Goal: Transaction & Acquisition: Book appointment/travel/reservation

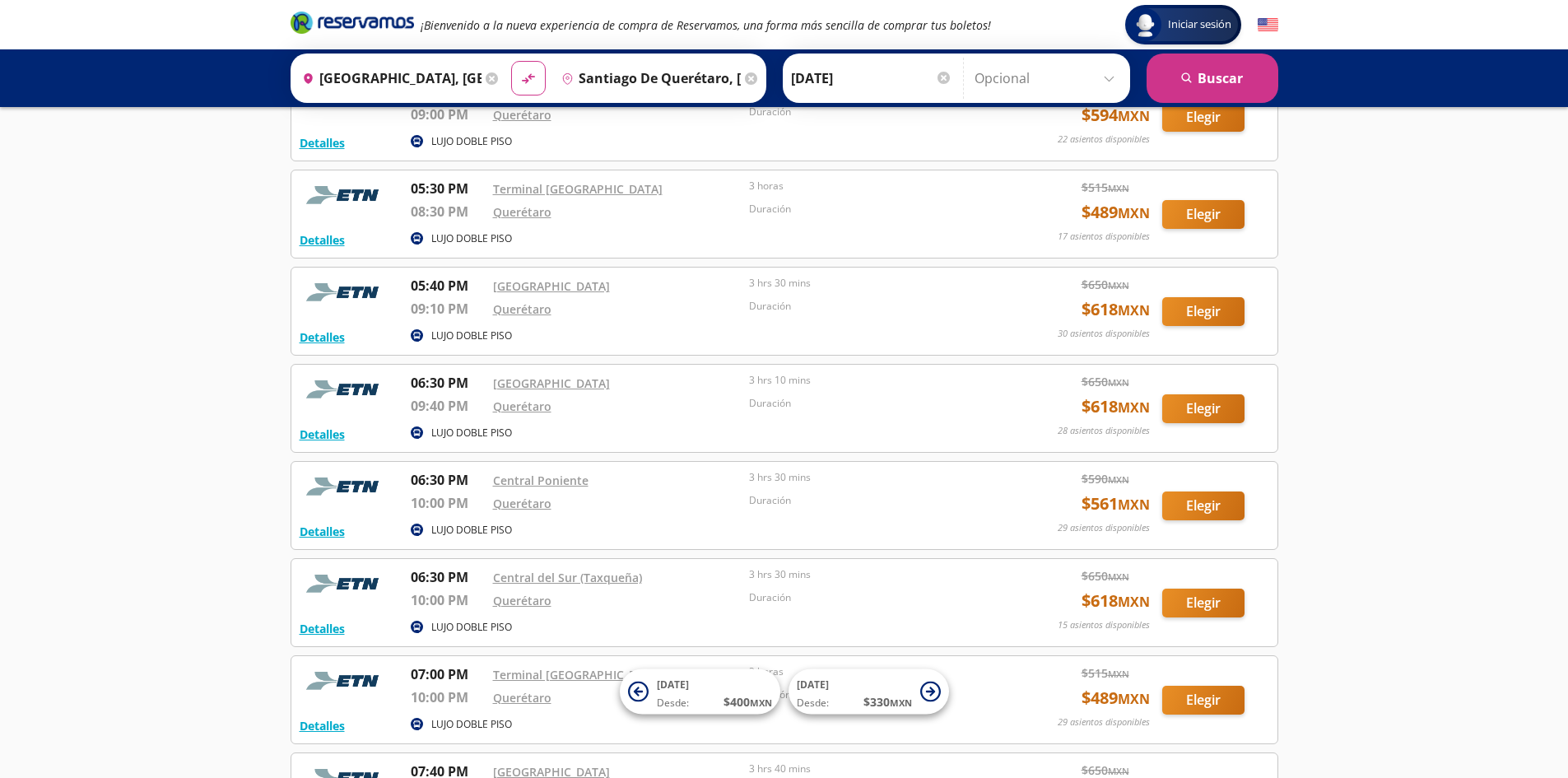
scroll to position [3957, 0]
click at [1213, 605] on button "Elegir" at bounding box center [1203, 602] width 83 height 29
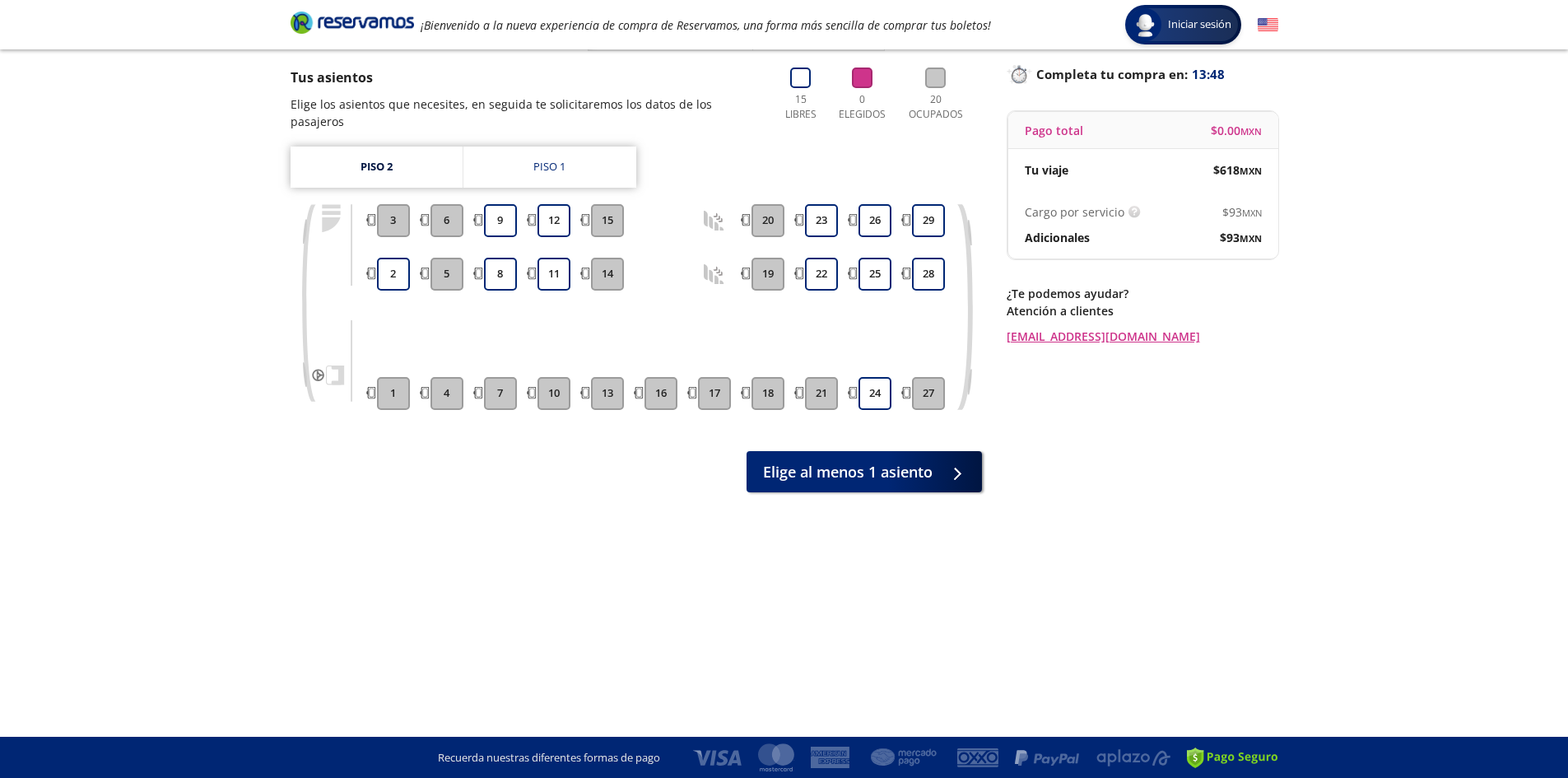
scroll to position [20, 0]
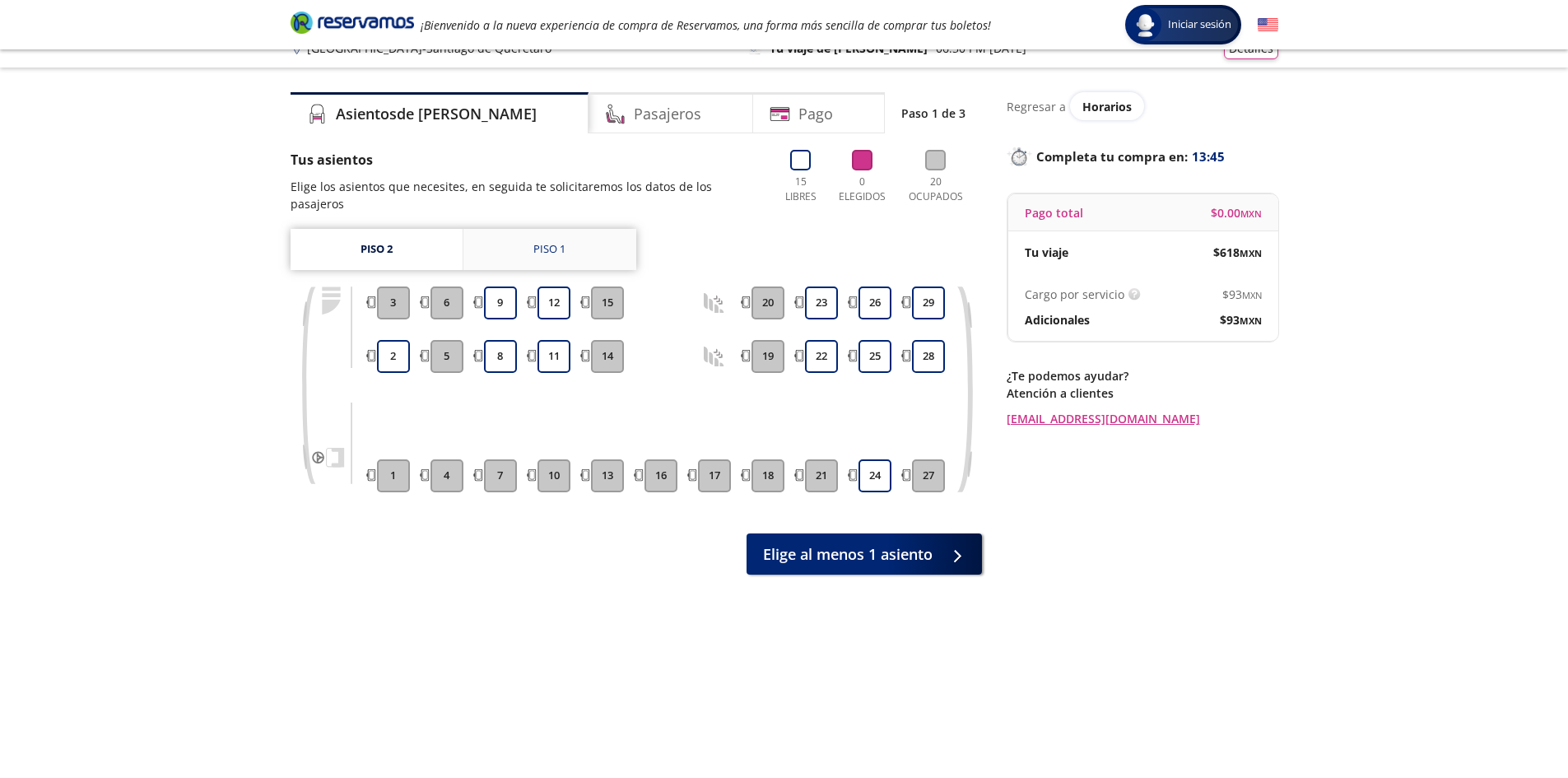
click at [541, 241] on div "Piso 1" at bounding box center [549, 249] width 32 height 16
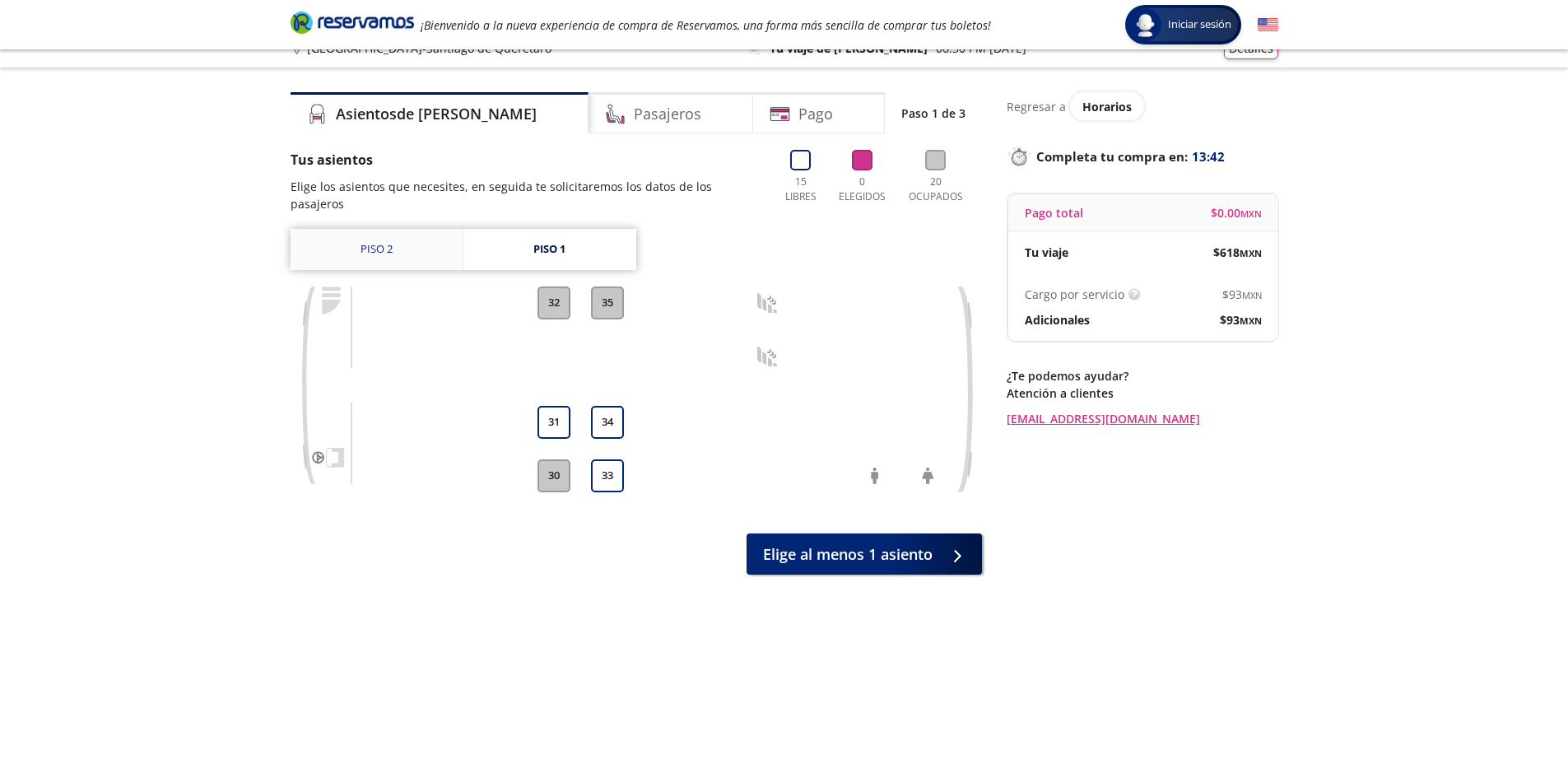
click at [382, 239] on link "Piso 2" at bounding box center [376, 250] width 172 height 41
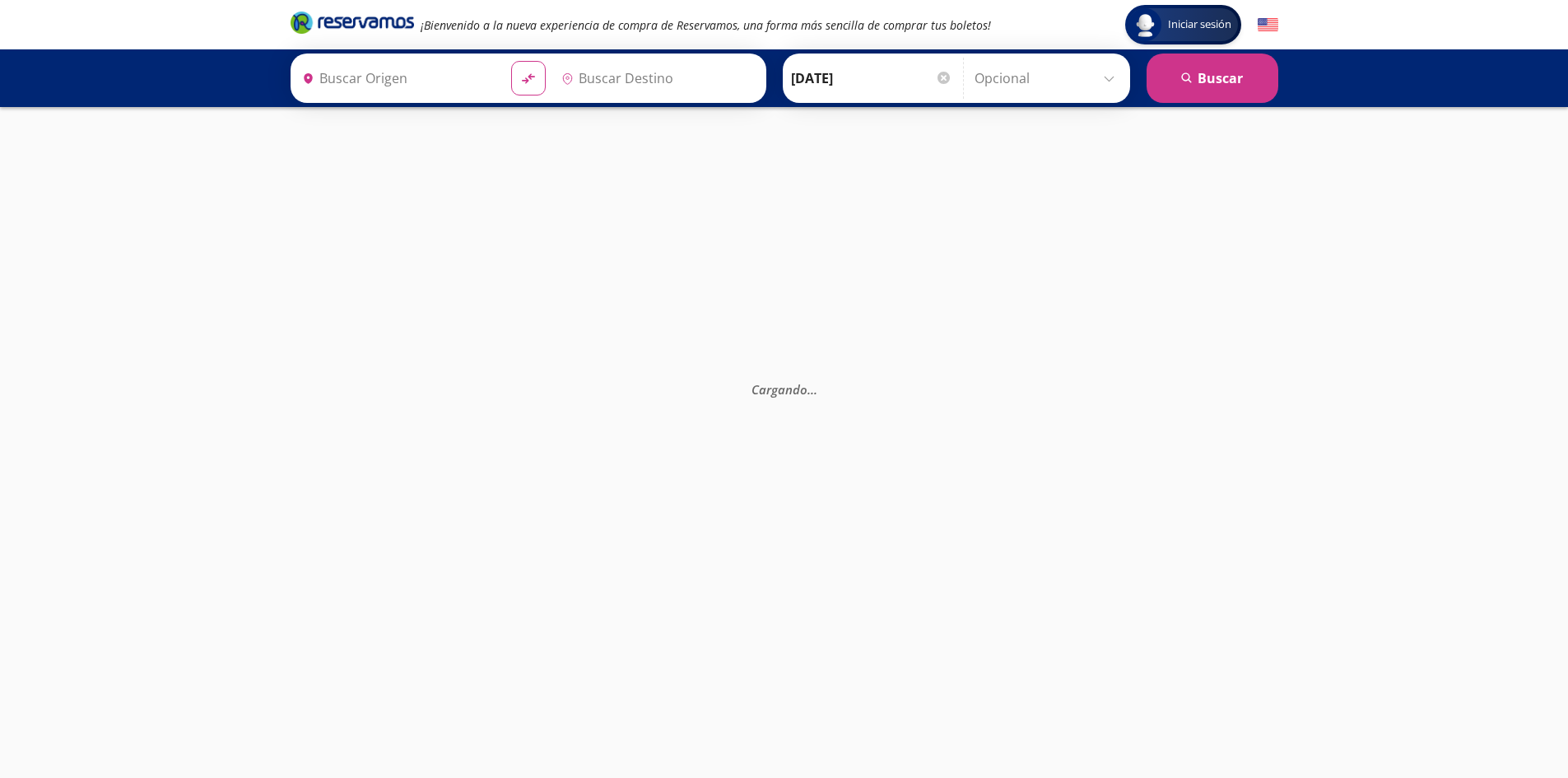
type input "Santiago de Querétaro, [GEOGRAPHIC_DATA]"
type input "[GEOGRAPHIC_DATA], [GEOGRAPHIC_DATA]"
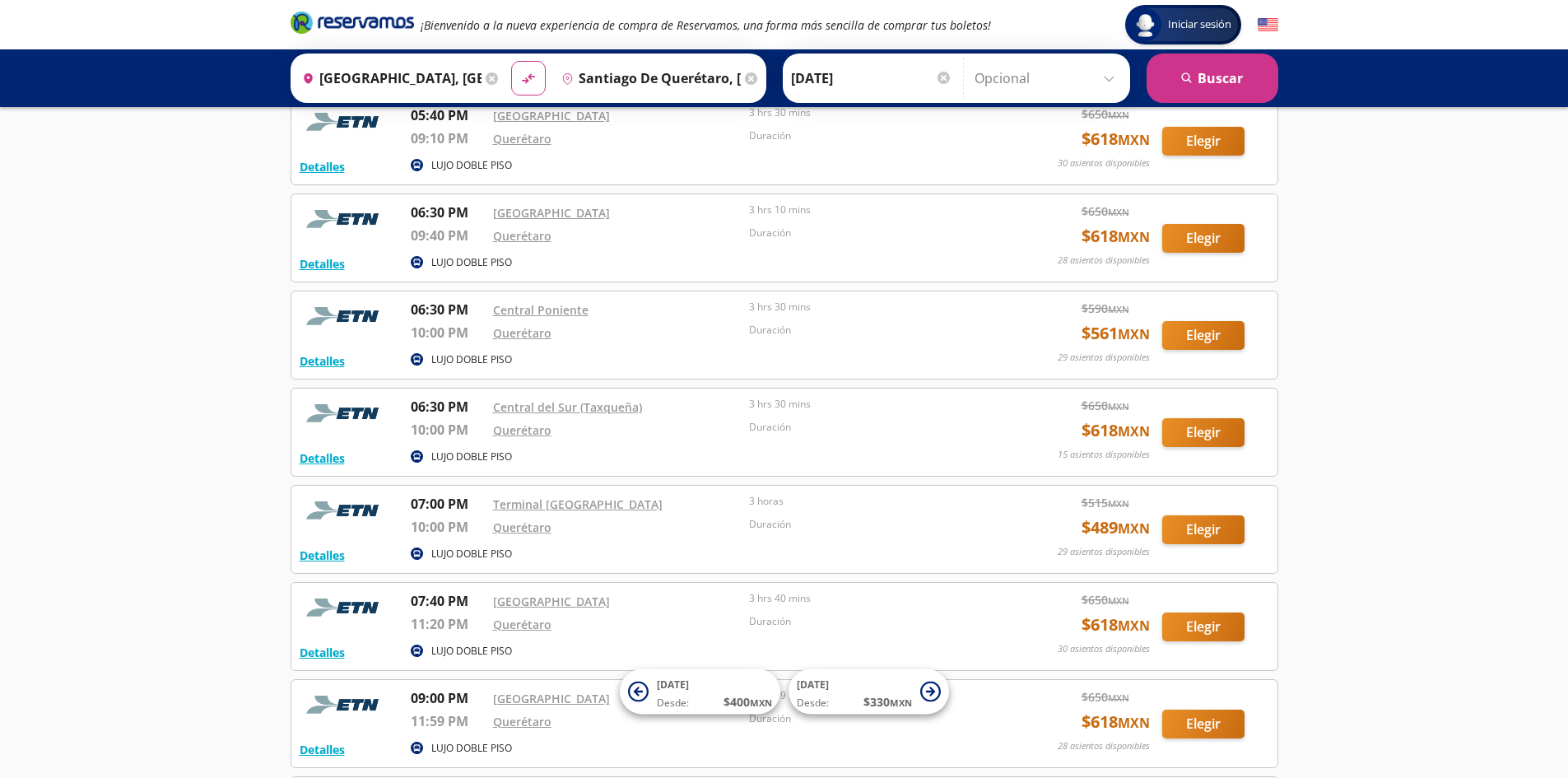
scroll to position [4148, 0]
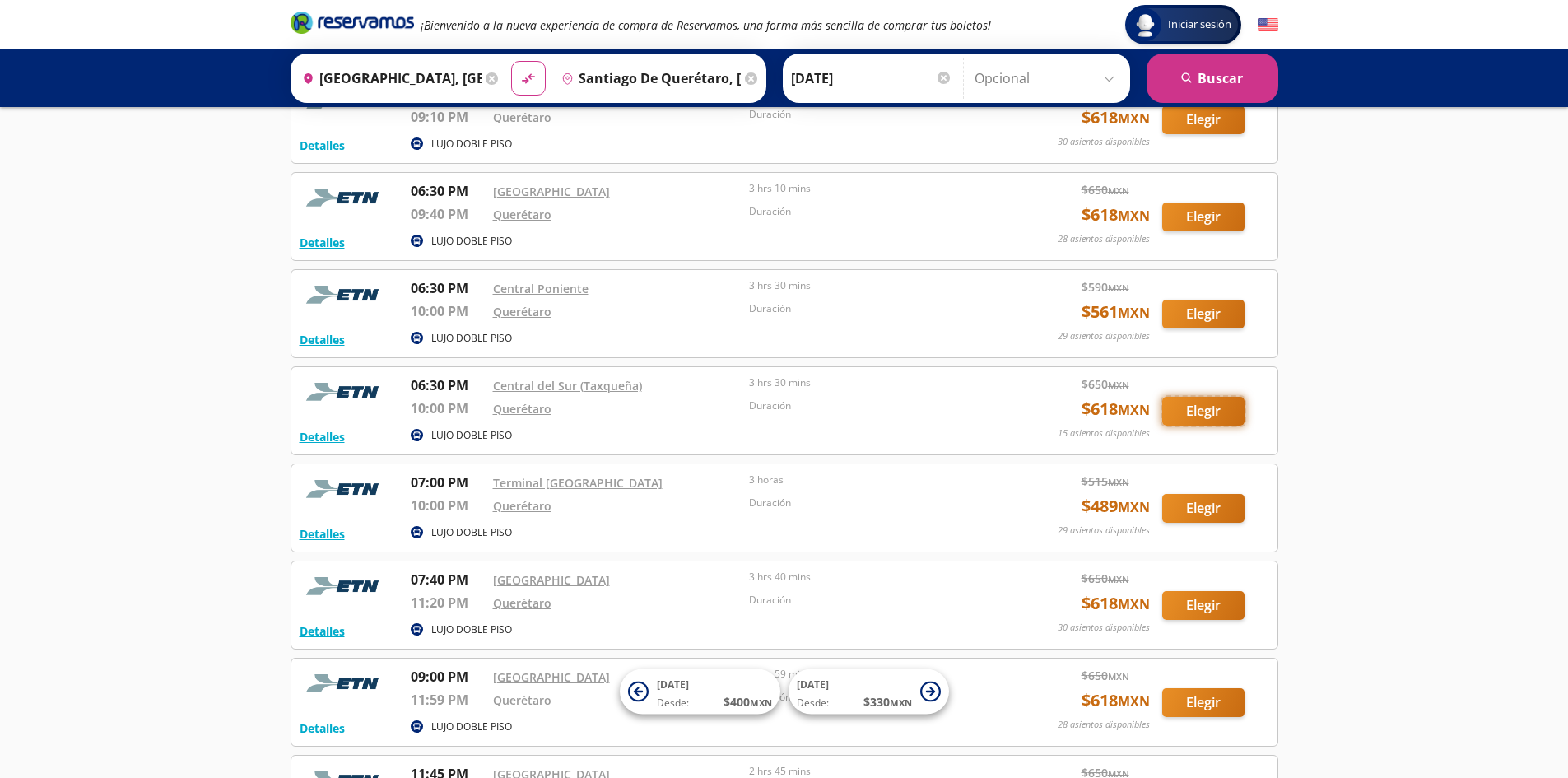
click at [1192, 412] on button "Elegir" at bounding box center [1203, 412] width 83 height 29
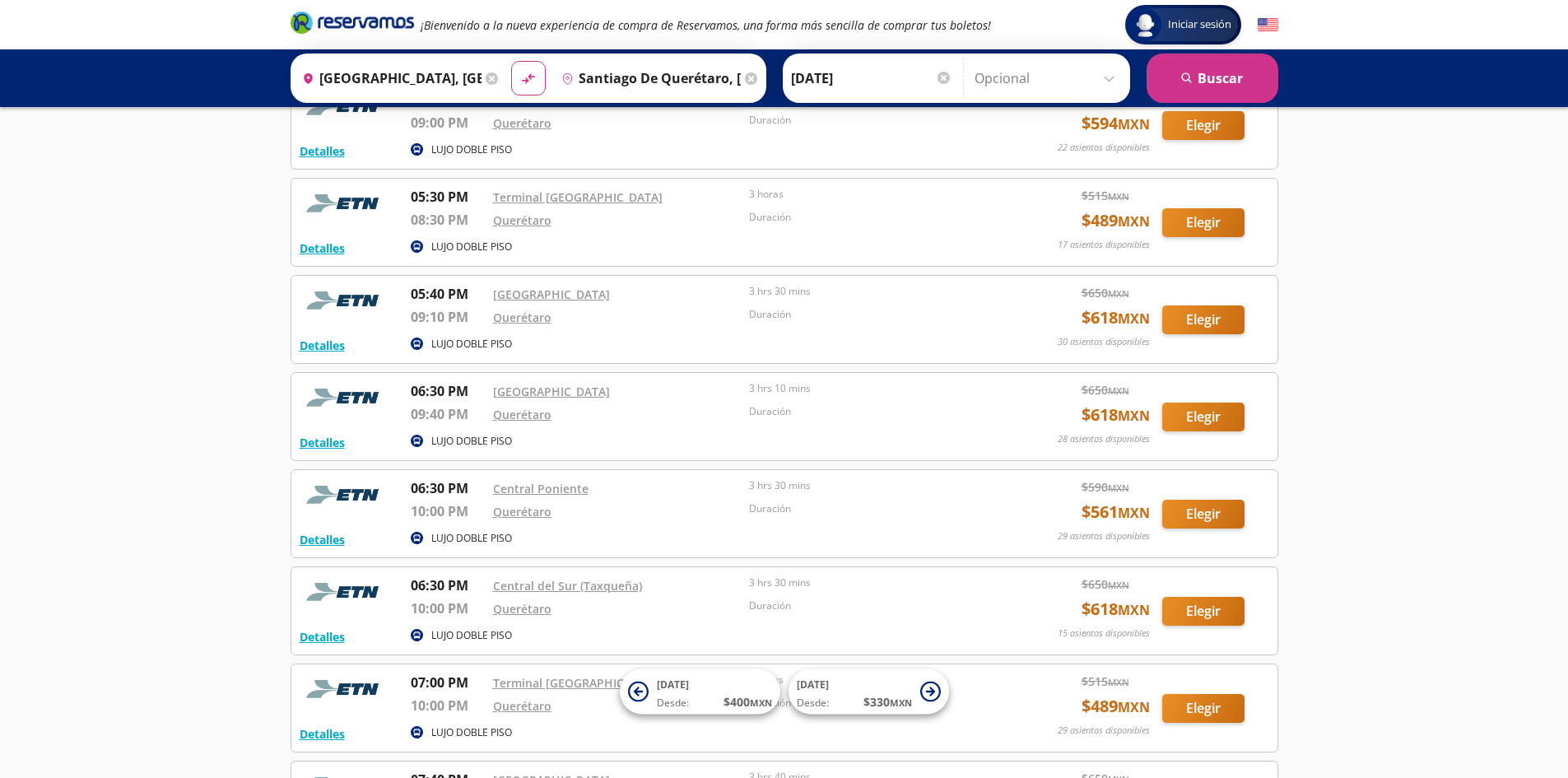
scroll to position [3957, 0]
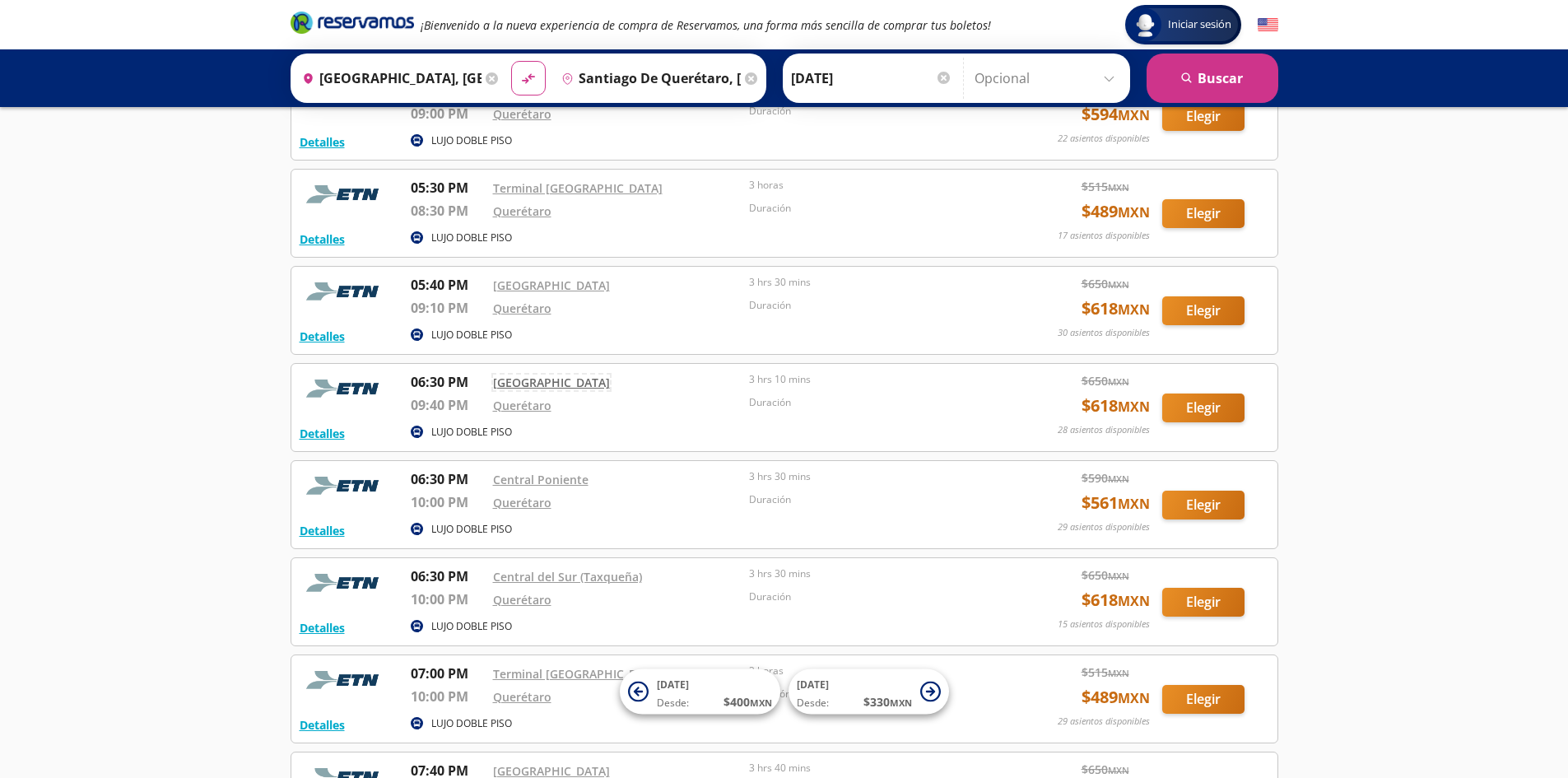
click at [534, 381] on link "[GEOGRAPHIC_DATA]" at bounding box center [551, 383] width 117 height 15
click at [1186, 597] on button "Elegir" at bounding box center [1203, 602] width 83 height 29
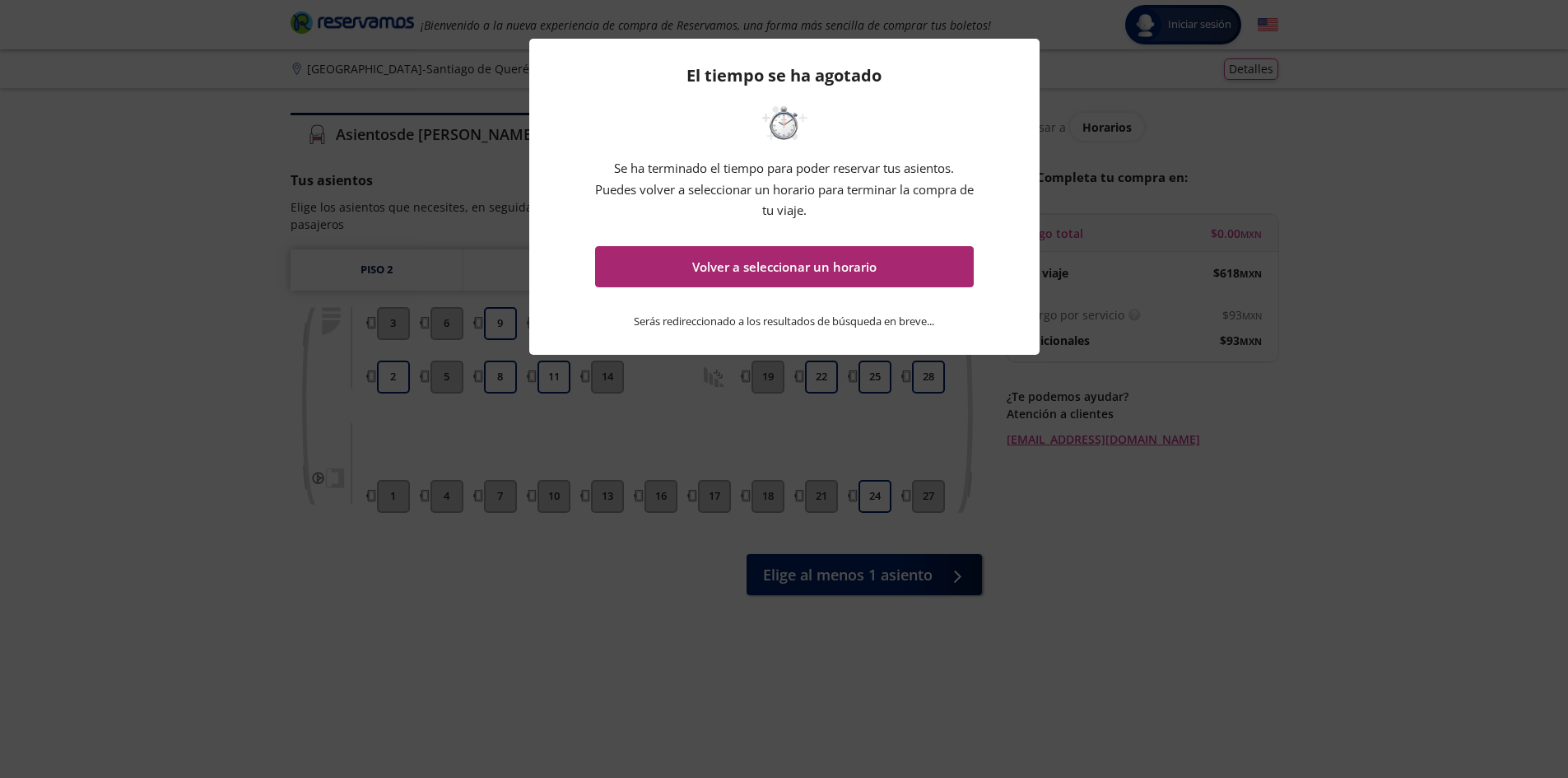
click at [824, 257] on button "Volver a seleccionar un horario" at bounding box center [784, 267] width 378 height 41
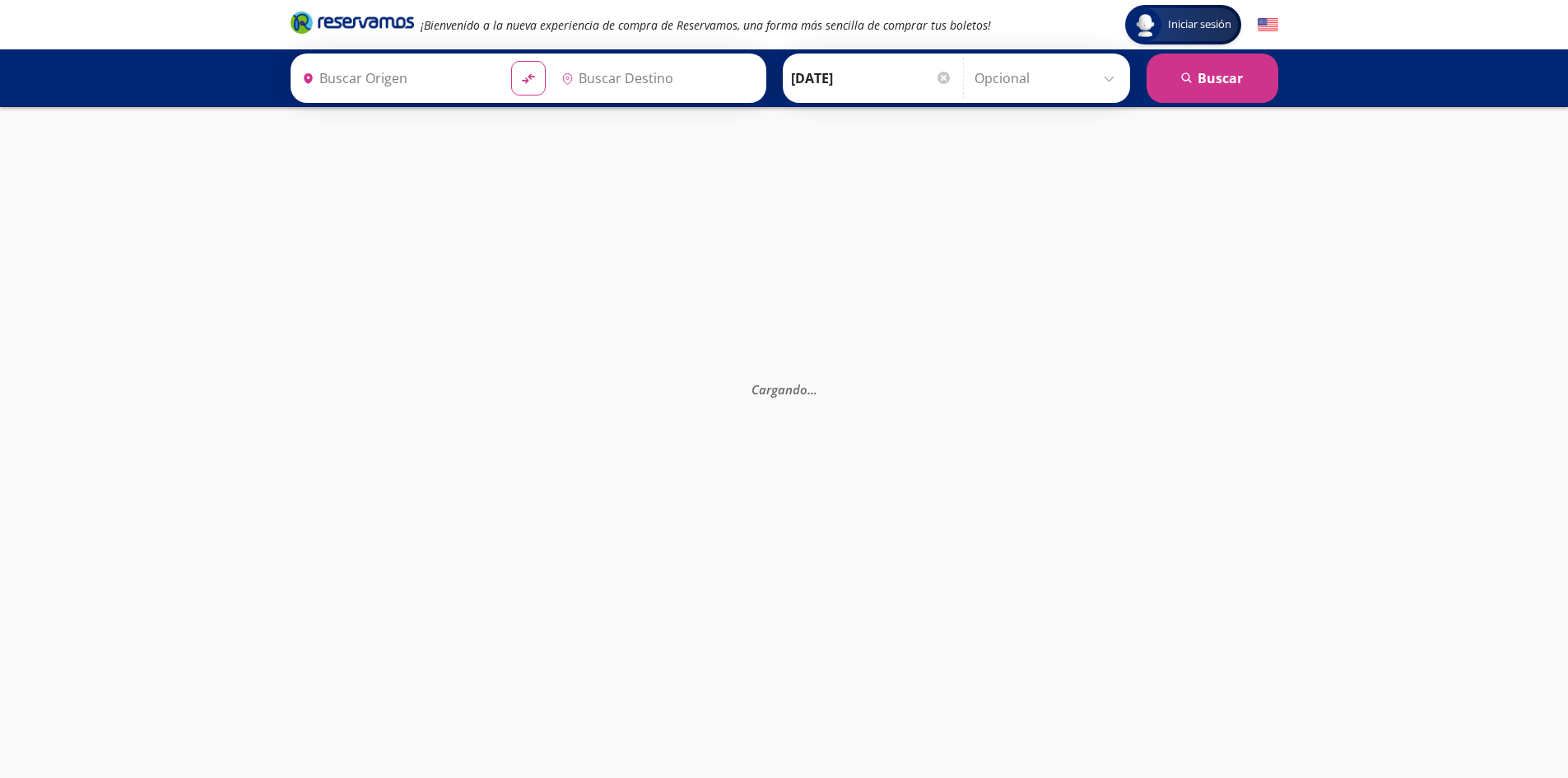
type input "Central del Sur (taxqueña), [GEOGRAPHIC_DATA]"
type input "Querétaro, Querétaro"
